Goal: Information Seeking & Learning: Learn about a topic

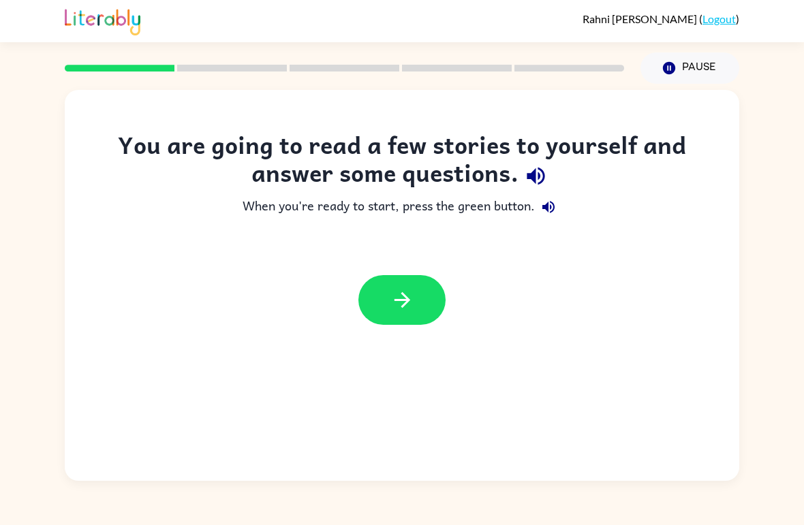
click at [396, 312] on icon "button" at bounding box center [402, 300] width 24 height 24
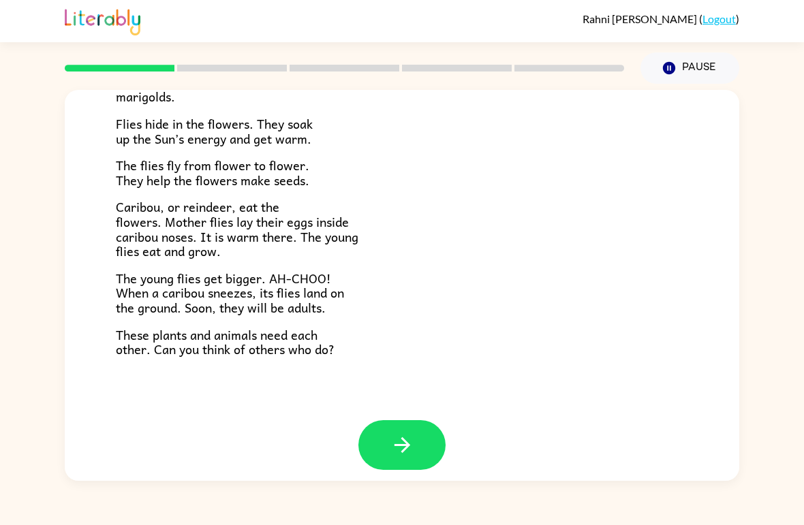
scroll to position [268, 0]
click at [409, 434] on icon "button" at bounding box center [402, 446] width 24 height 24
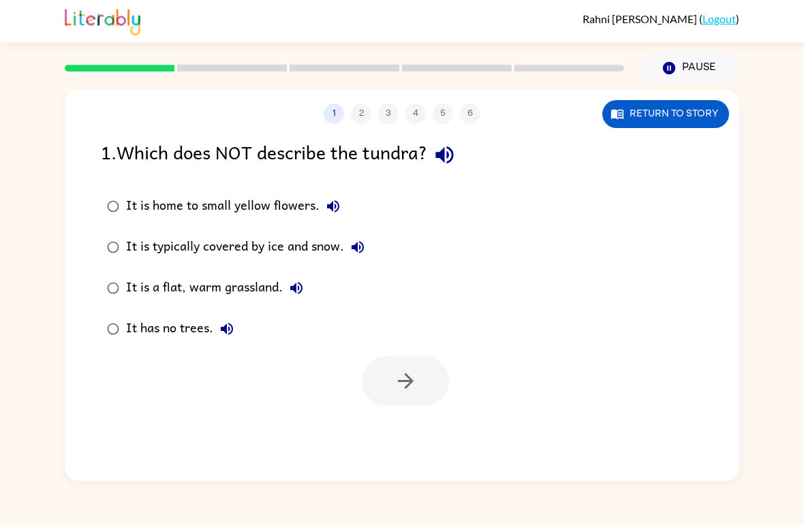
scroll to position [0, 0]
click at [138, 280] on div "It is a flat, warm grassland." at bounding box center [218, 287] width 184 height 27
click at [420, 390] on button "button" at bounding box center [405, 381] width 87 height 50
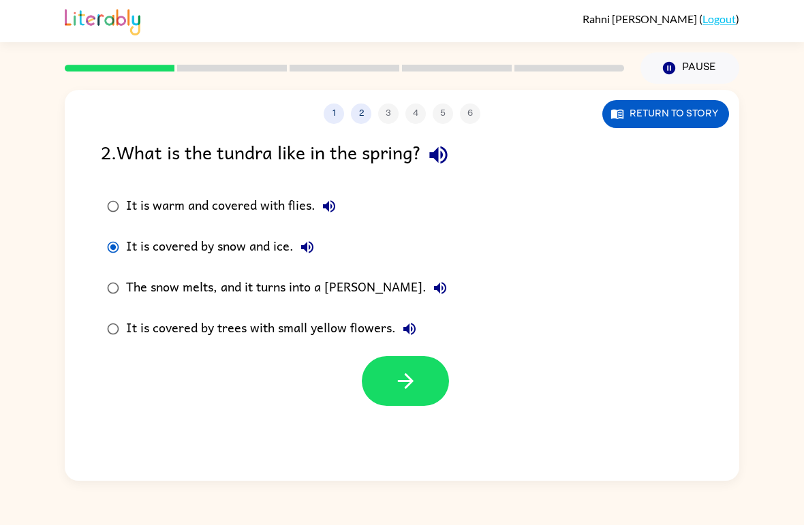
click at [411, 379] on icon "button" at bounding box center [406, 381] width 24 height 24
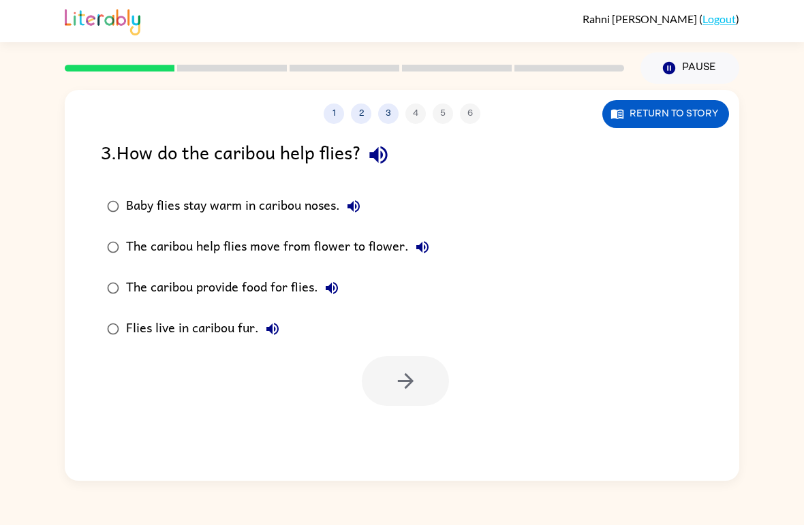
click at [131, 239] on div "The caribou help flies move from flower to flower." at bounding box center [281, 247] width 310 height 27
click at [424, 389] on button "button" at bounding box center [405, 381] width 87 height 50
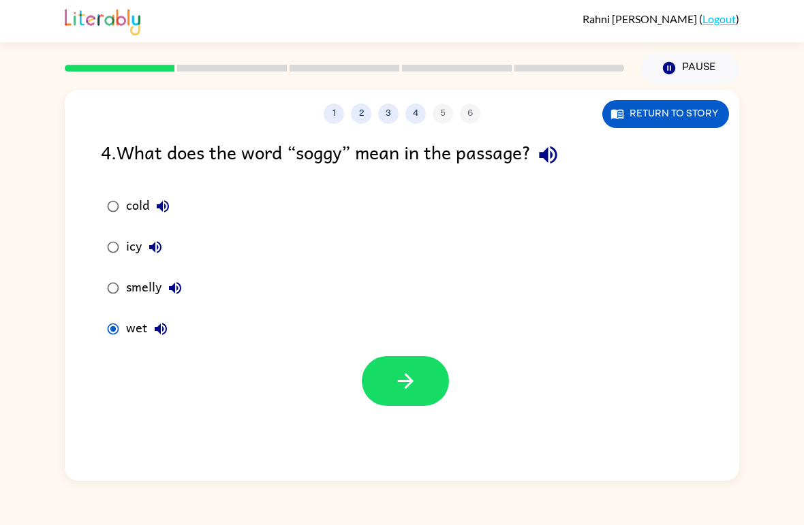
click at [405, 375] on icon "button" at bounding box center [406, 381] width 24 height 24
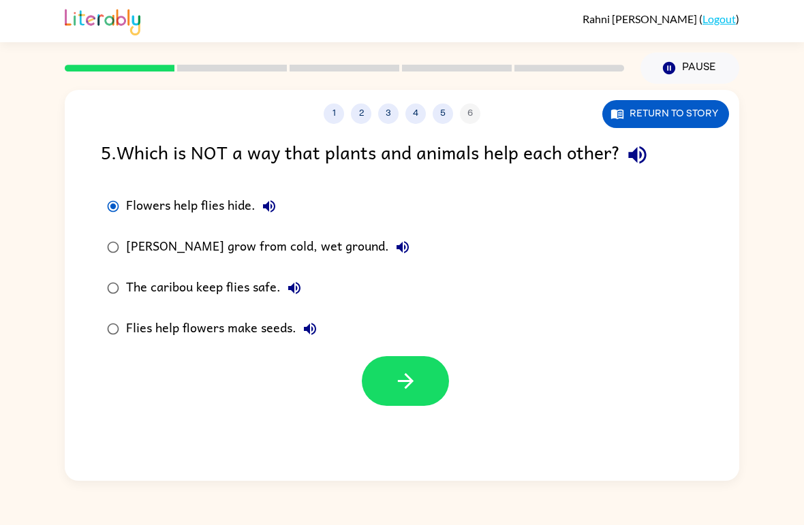
click at [389, 394] on button "button" at bounding box center [405, 381] width 87 height 50
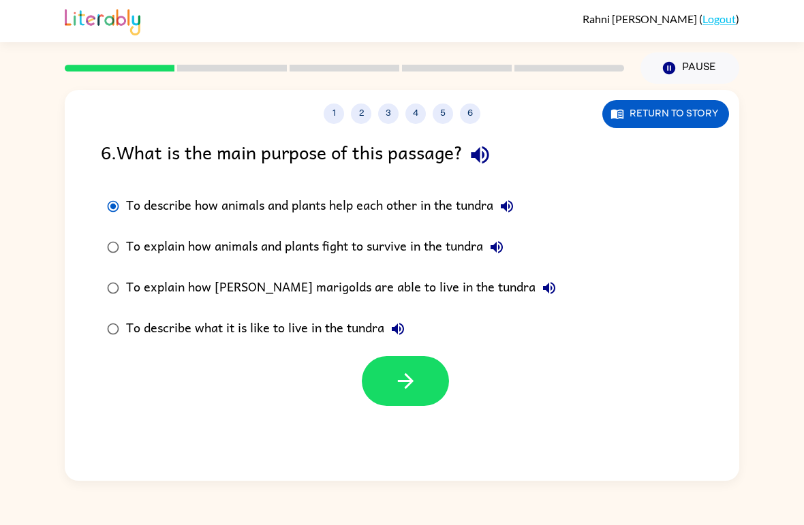
click at [421, 380] on button "button" at bounding box center [405, 381] width 87 height 50
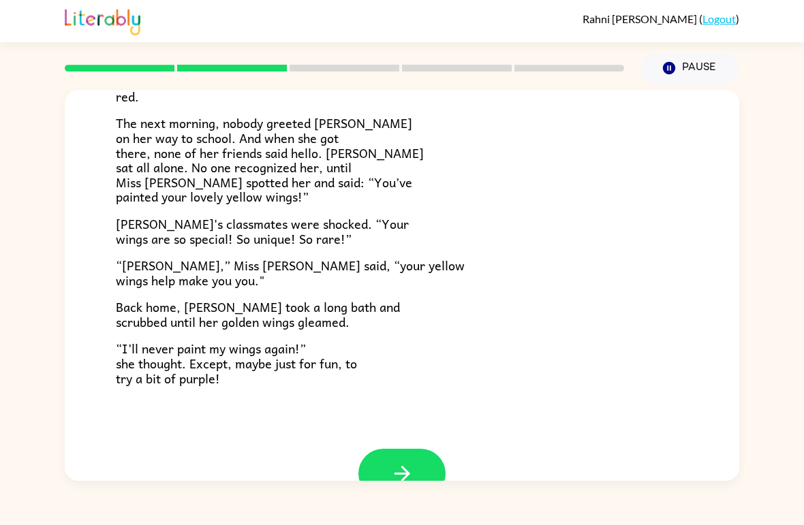
scroll to position [351, 0]
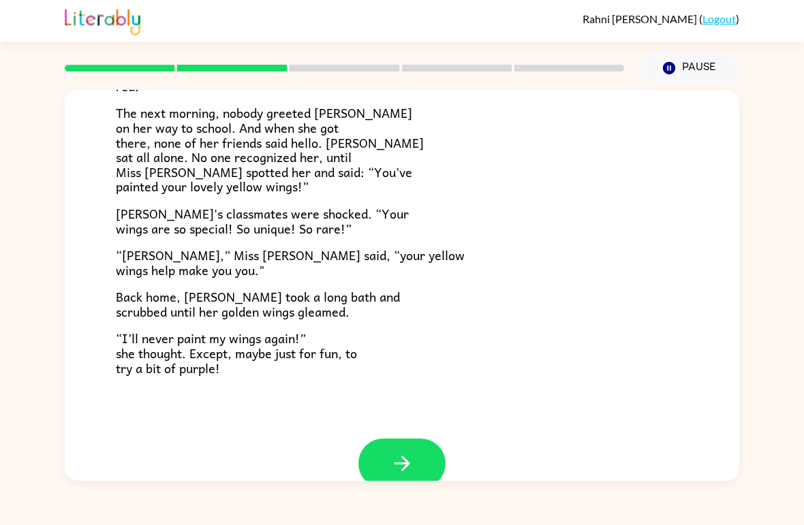
click at [388, 472] on button "button" at bounding box center [401, 464] width 87 height 50
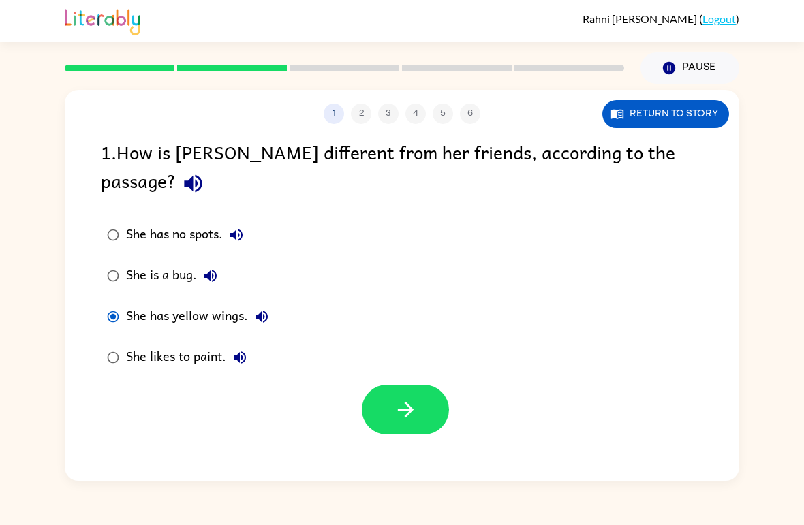
click at [409, 402] on icon "button" at bounding box center [405, 410] width 16 height 16
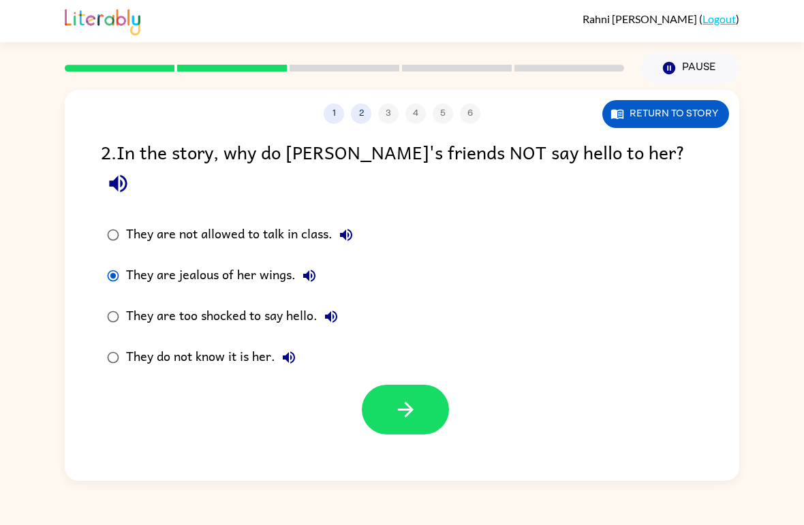
click at [418, 396] on button "button" at bounding box center [405, 410] width 87 height 50
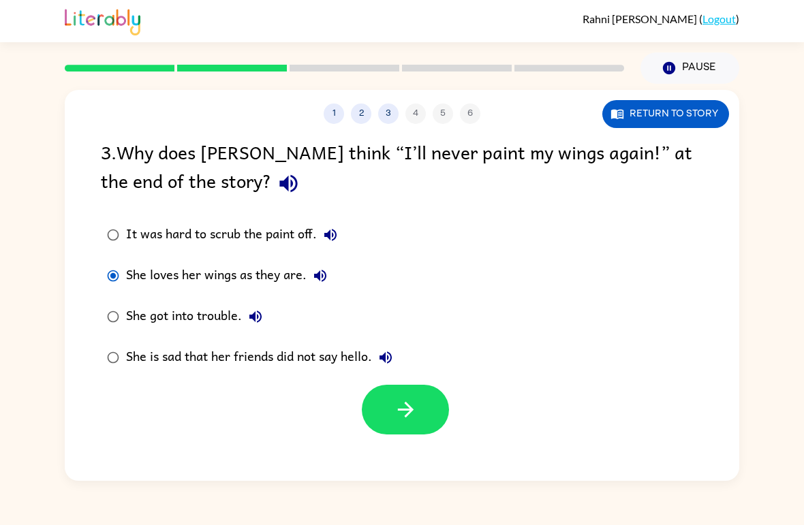
click at [437, 399] on button "button" at bounding box center [405, 410] width 87 height 50
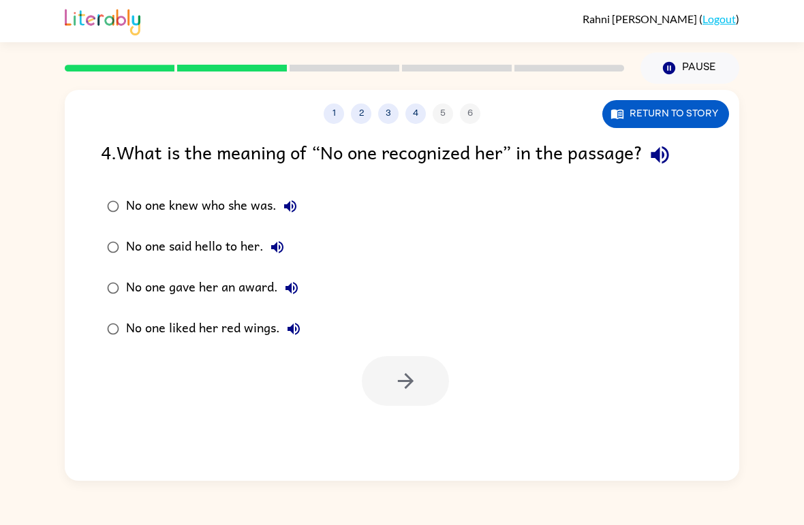
click at [133, 208] on div "No one knew who she was." at bounding box center [215, 206] width 178 height 27
click at [425, 383] on button "button" at bounding box center [405, 381] width 87 height 50
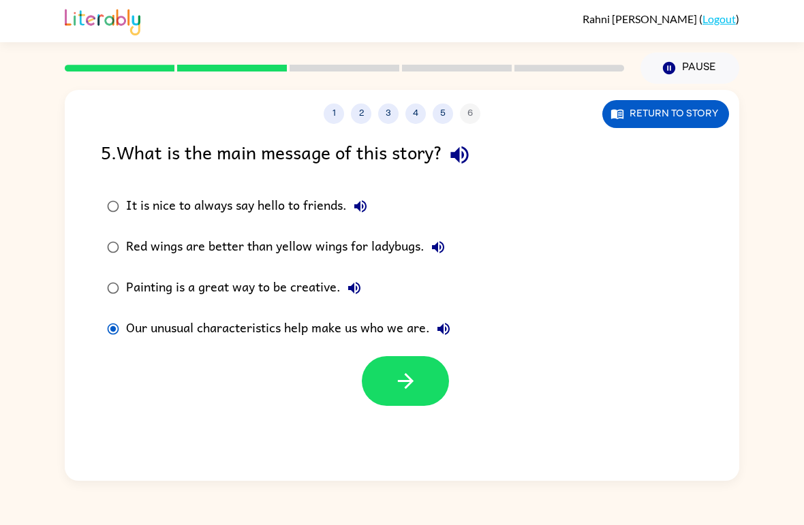
click at [398, 396] on button "button" at bounding box center [405, 381] width 87 height 50
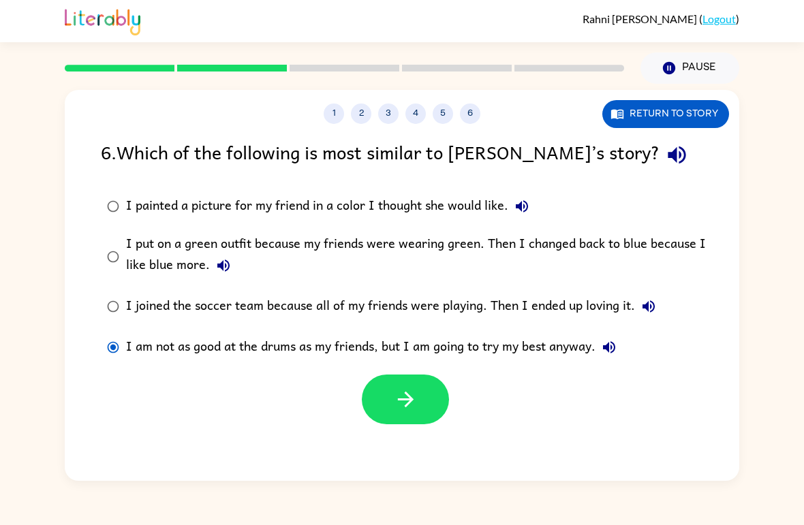
click at [408, 402] on icon "button" at bounding box center [406, 400] width 24 height 24
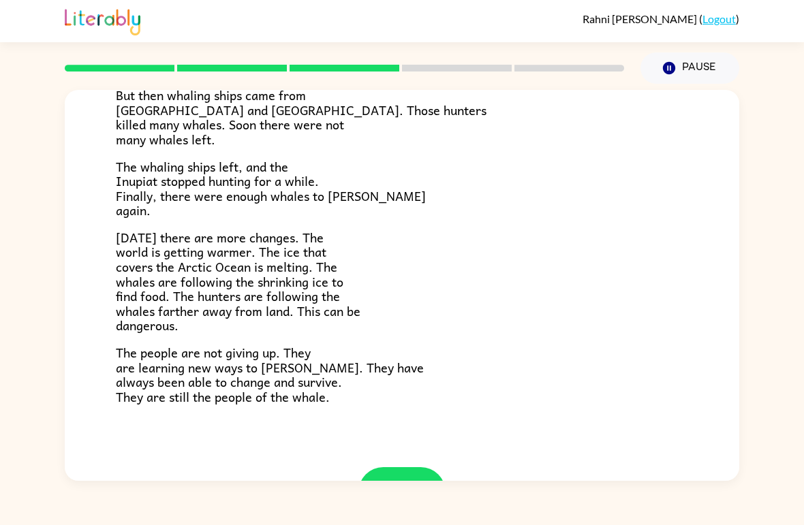
scroll to position [402, 0]
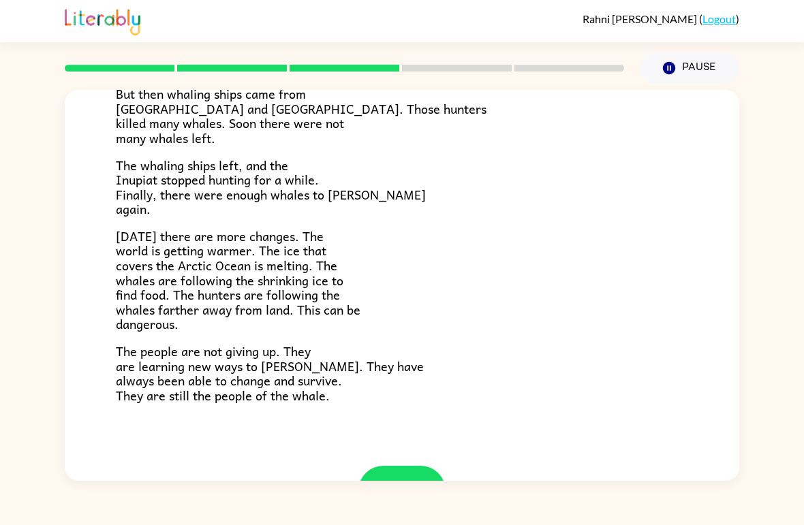
click at [403, 466] on button "button" at bounding box center [401, 491] width 87 height 50
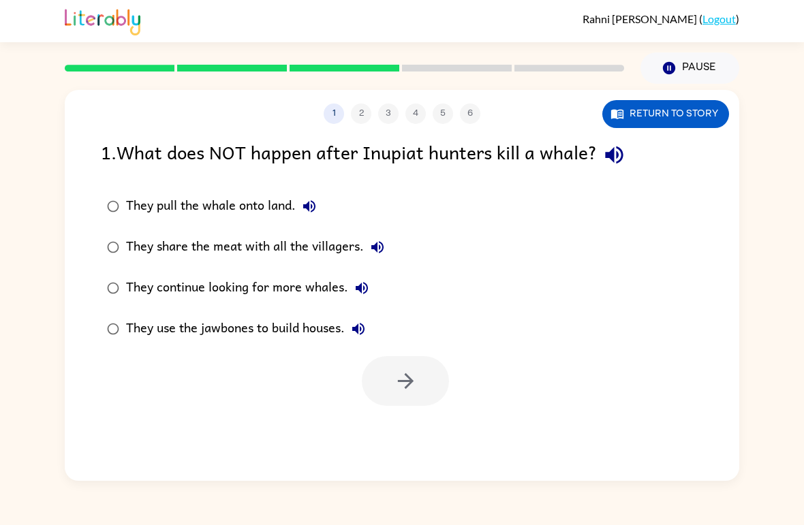
click at [125, 241] on label "They share the meat with all the villagers." at bounding box center [245, 247] width 304 height 41
click at [415, 376] on icon "button" at bounding box center [406, 381] width 24 height 24
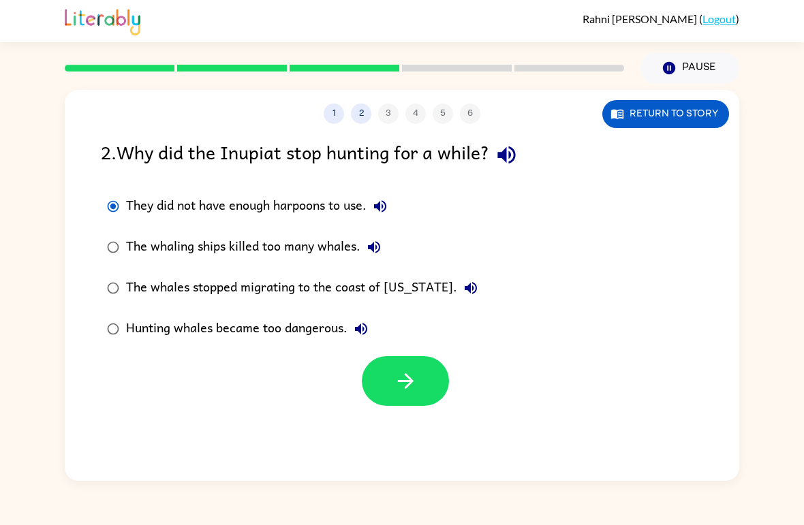
click at [400, 379] on icon "button" at bounding box center [406, 381] width 24 height 24
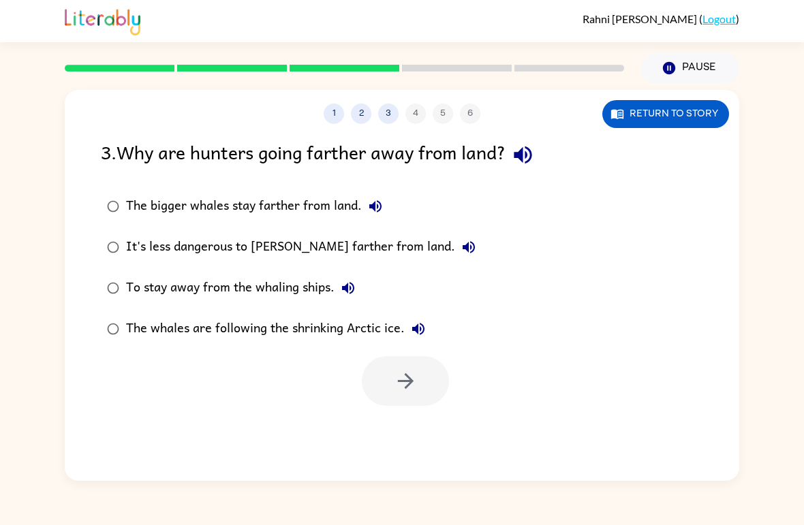
click at [102, 232] on label "It's less dangerous to [PERSON_NAME] farther from land." at bounding box center [291, 247] width 396 height 41
click at [407, 383] on icon "button" at bounding box center [406, 381] width 24 height 24
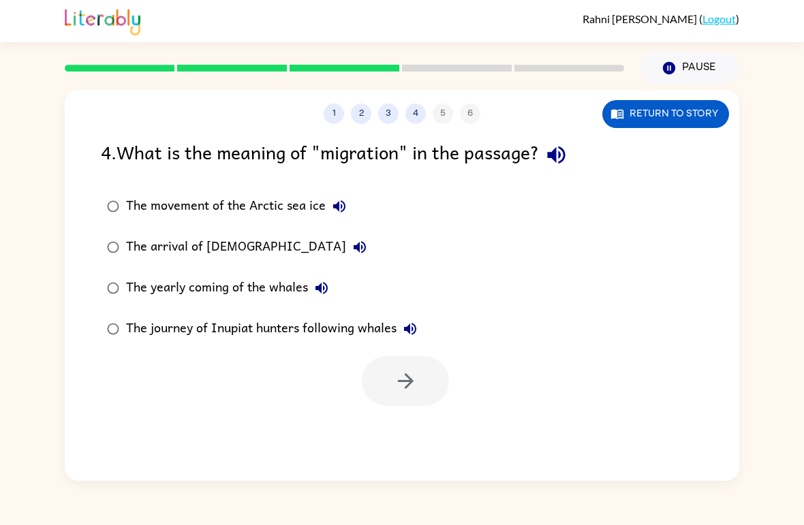
click at [106, 220] on label "The movement of the Arctic sea ice" at bounding box center [261, 206] width 337 height 41
click at [400, 415] on div "1 2 3 4 5 6 Return to story 4 . What is the meaning of "migration" in the passa…" at bounding box center [402, 285] width 674 height 391
click at [433, 375] on button "button" at bounding box center [405, 381] width 87 height 50
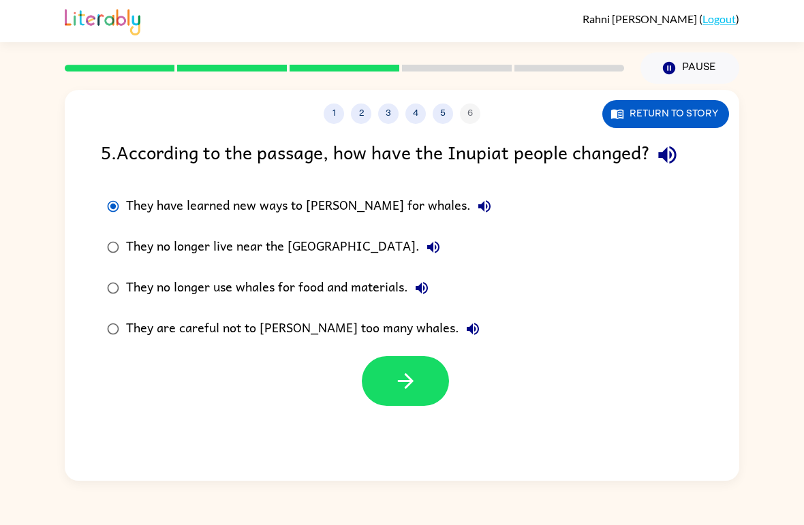
click at [412, 376] on icon "button" at bounding box center [406, 381] width 24 height 24
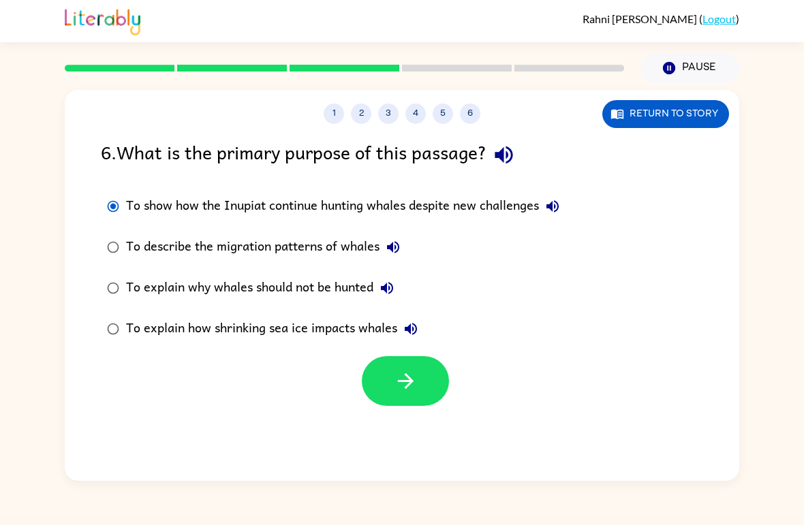
click at [418, 383] on button "button" at bounding box center [405, 381] width 87 height 50
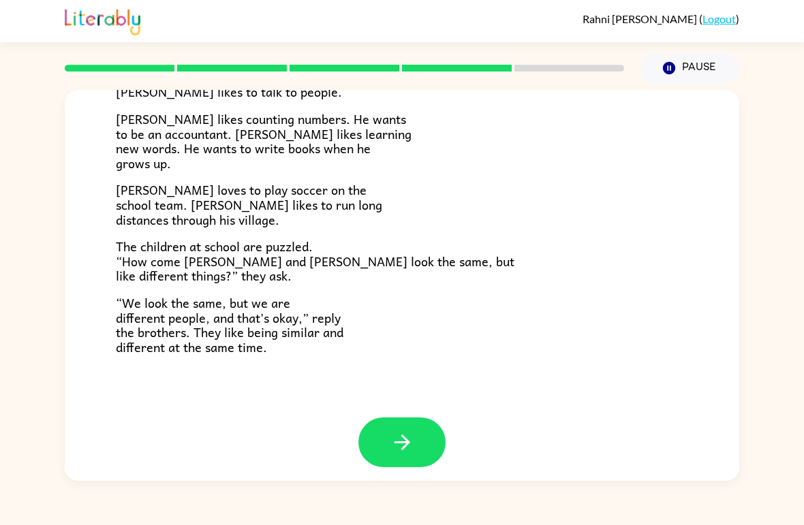
scroll to position [283, 0]
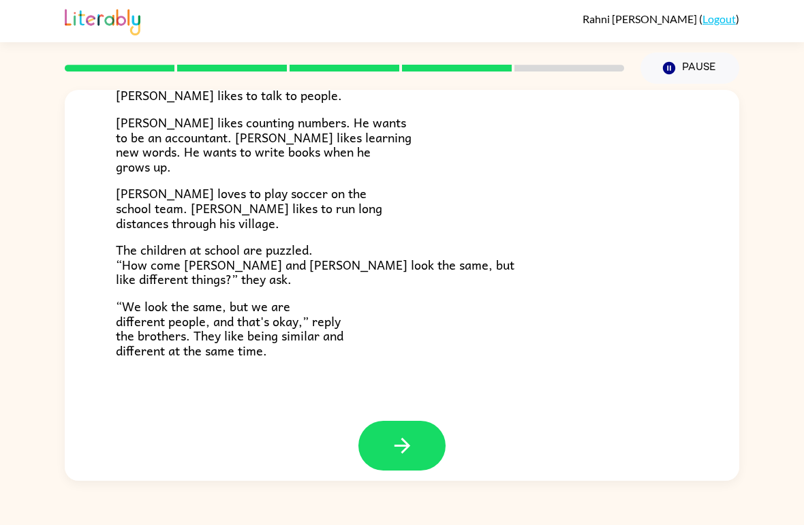
click at [417, 441] on button "button" at bounding box center [401, 446] width 87 height 50
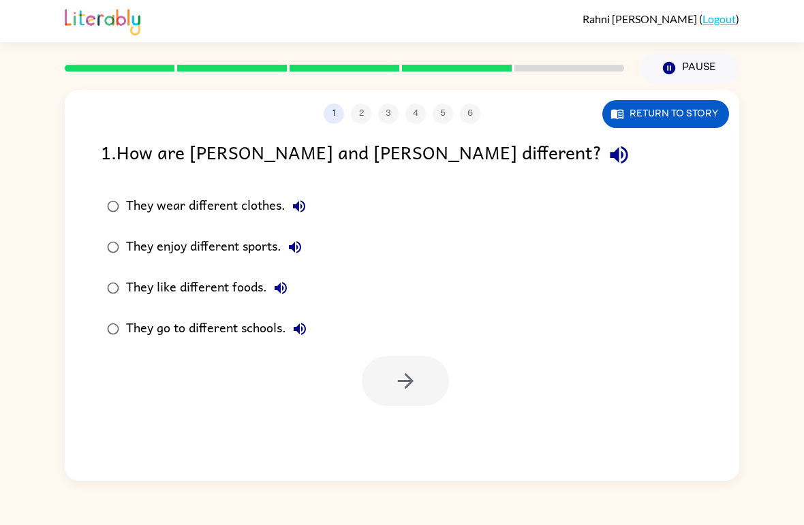
click at [439, 394] on button "button" at bounding box center [405, 381] width 87 height 50
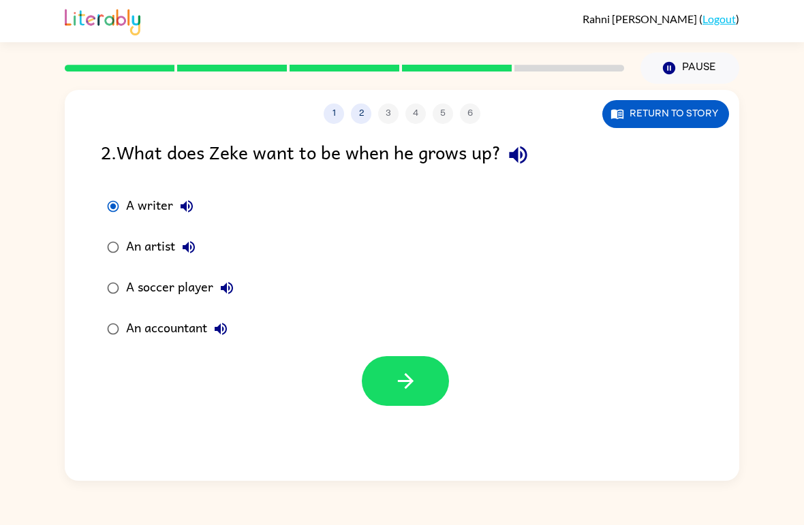
click at [435, 397] on button "button" at bounding box center [405, 381] width 87 height 50
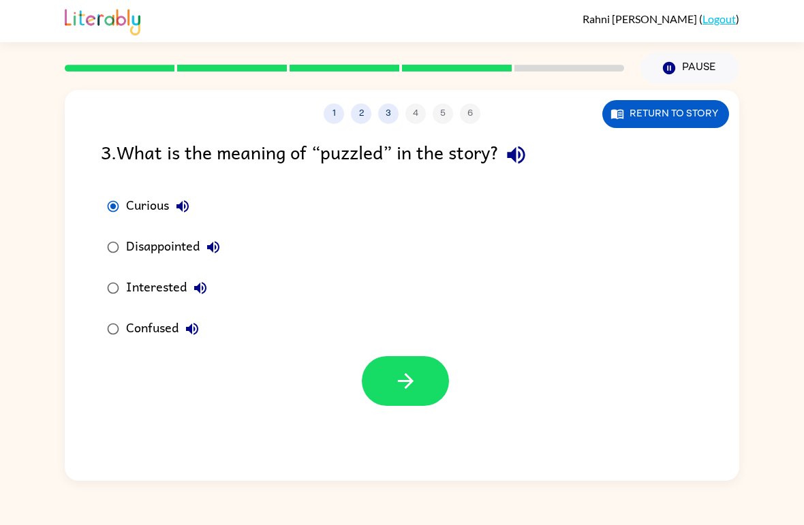
click at [417, 383] on icon "button" at bounding box center [406, 381] width 24 height 24
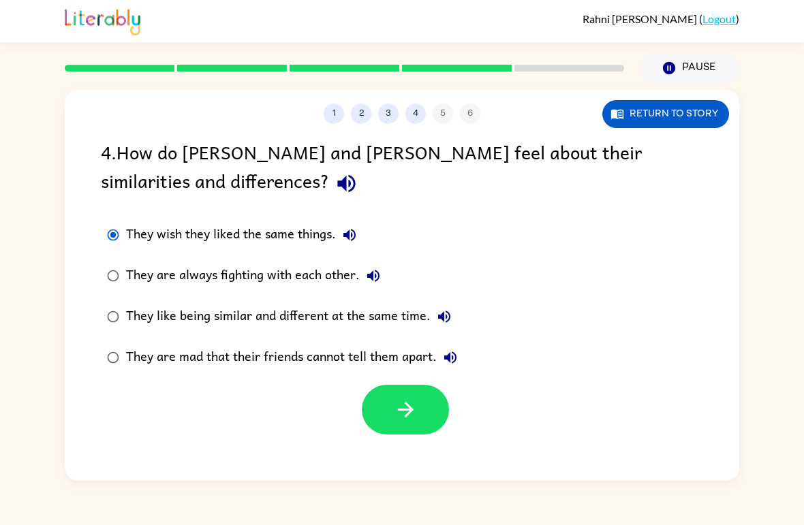
click at [420, 405] on button "button" at bounding box center [405, 410] width 87 height 50
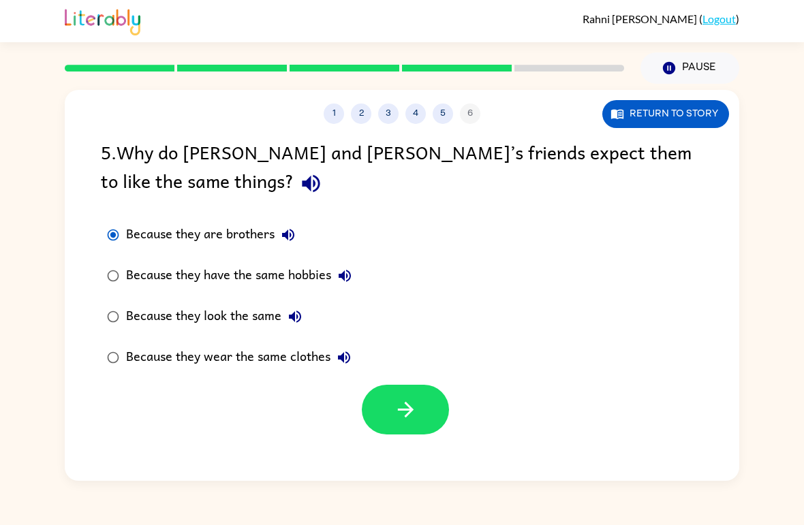
click at [419, 413] on button "button" at bounding box center [405, 410] width 87 height 50
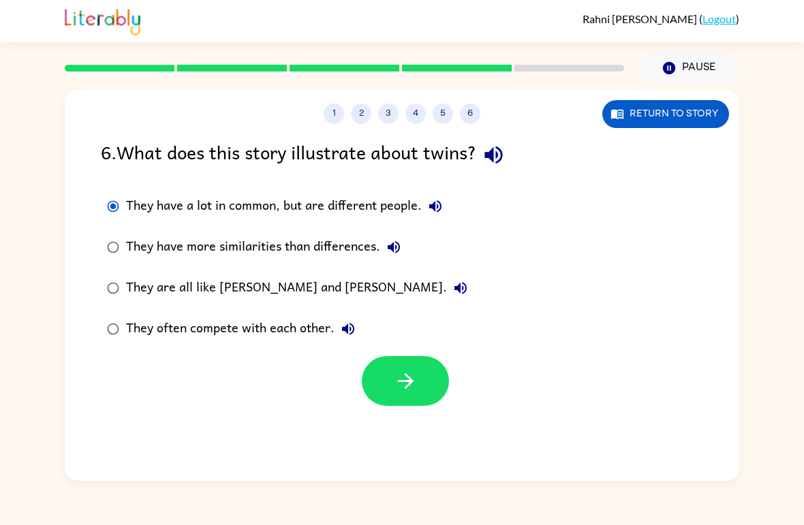
click at [433, 404] on button "button" at bounding box center [405, 381] width 87 height 50
